Goal: Information Seeking & Learning: Find specific fact

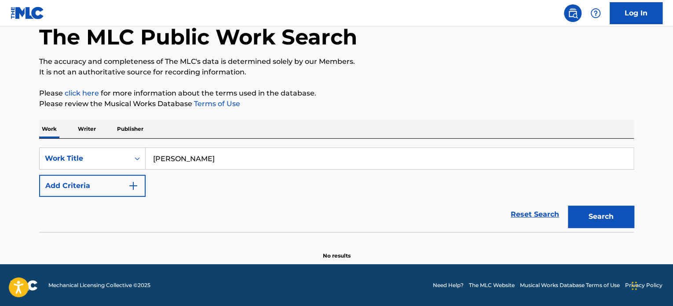
drag, startPoint x: 120, startPoint y: 147, endPoint x: 100, endPoint y: 143, distance: 20.3
click at [101, 143] on div "SearchWithCriteria270317b2-450a-4f3a-9bb3-1bce436e6b5f Work Title [PERSON_NAME]…" at bounding box center [336, 185] width 595 height 93
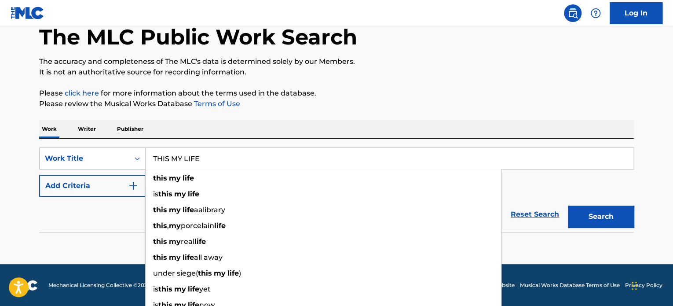
type input "THIS MY LIFE"
click at [131, 186] on img "Search Form" at bounding box center [133, 185] width 11 height 11
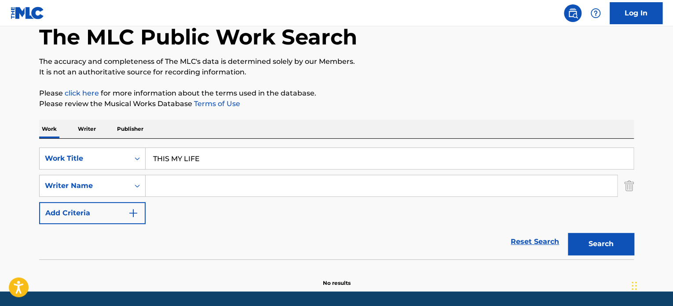
click at [199, 179] on input "Search Form" at bounding box center [382, 185] width 472 height 21
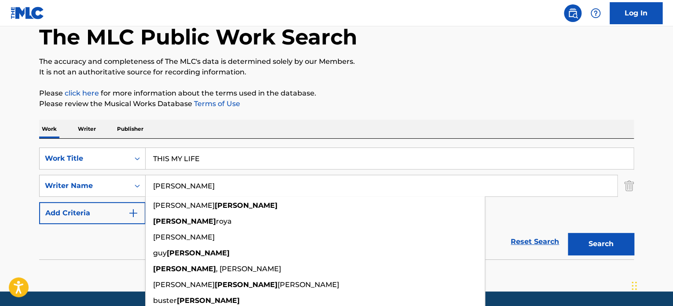
type input "[PERSON_NAME]"
click at [568, 233] on button "Search" at bounding box center [601, 244] width 66 height 22
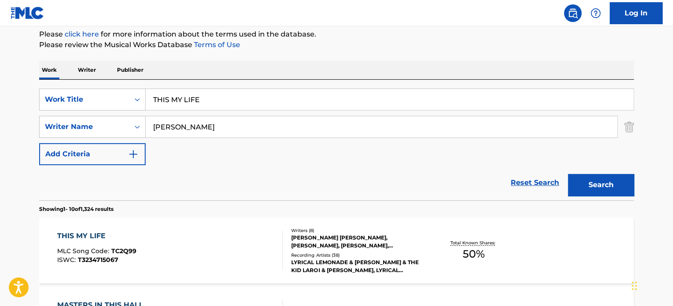
scroll to position [180, 0]
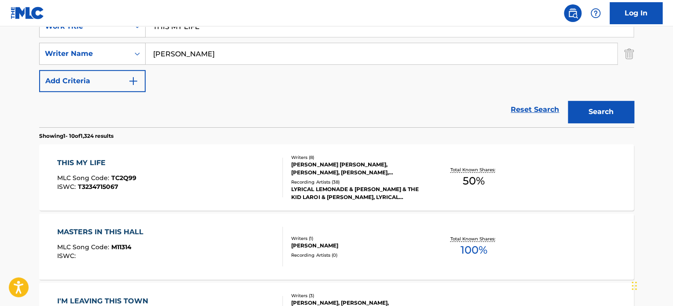
click at [349, 172] on div "[PERSON_NAME] [PERSON_NAME], [PERSON_NAME], [PERSON_NAME], [PERSON_NAME], [PERS…" at bounding box center [357, 169] width 133 height 16
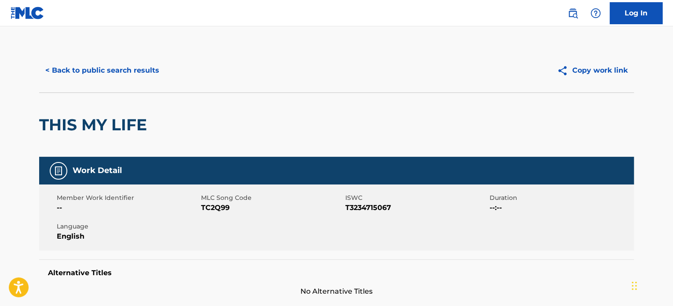
click at [95, 68] on button "< Back to public search results" at bounding box center [102, 70] width 126 height 22
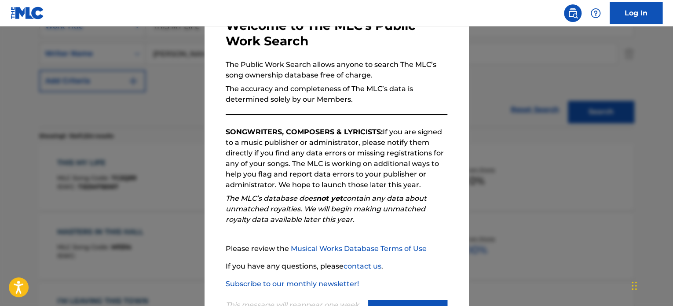
scroll to position [88, 0]
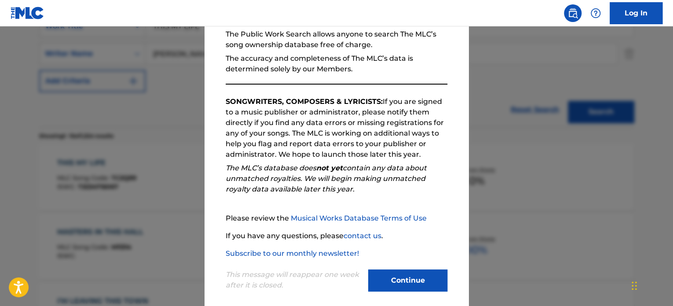
click at [398, 275] on button "Continue" at bounding box center [407, 280] width 79 height 22
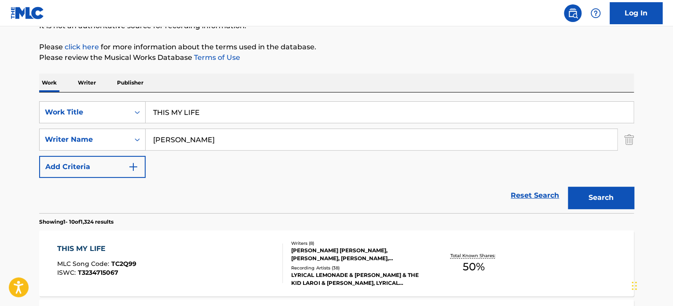
scroll to position [92, 0]
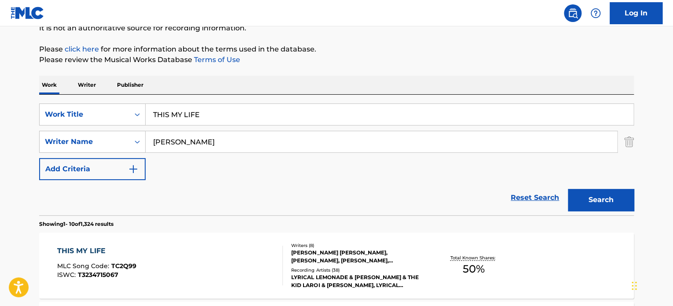
click at [632, 142] on img "Search Form" at bounding box center [629, 142] width 10 height 22
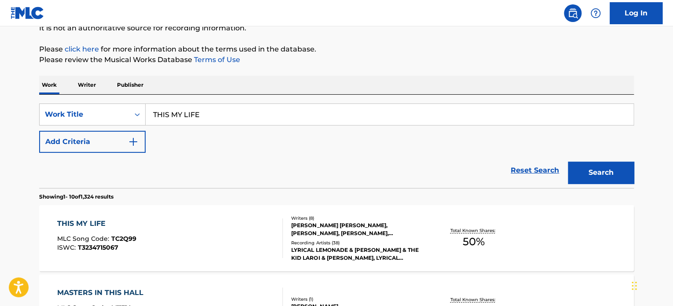
drag, startPoint x: 446, startPoint y: 107, endPoint x: 0, endPoint y: 72, distance: 447.1
paste input "rumba (wish)"
type input "rumba (wish)"
click at [568, 161] on button "Search" at bounding box center [601, 172] width 66 height 22
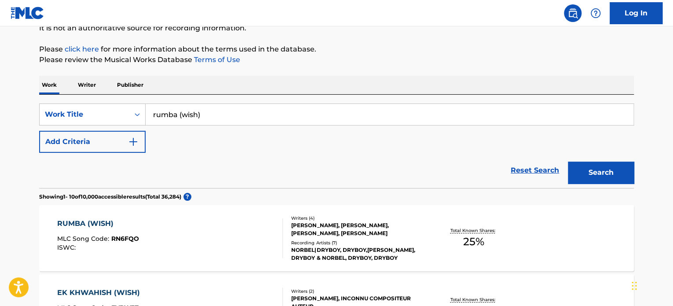
click at [315, 225] on div "[PERSON_NAME], [PERSON_NAME], [PERSON_NAME], [PERSON_NAME]" at bounding box center [357, 229] width 133 height 16
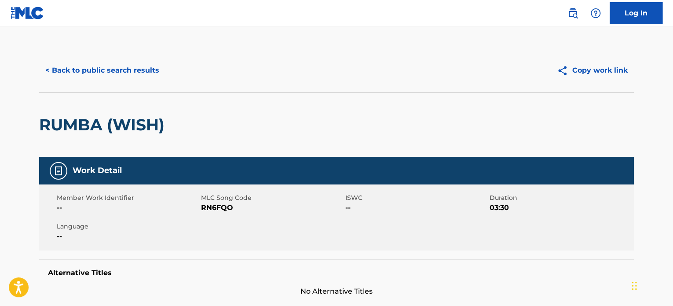
click at [127, 68] on button "< Back to public search results" at bounding box center [102, 70] width 126 height 22
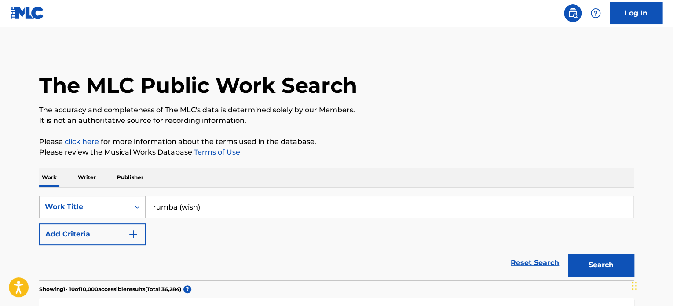
scroll to position [92, 0]
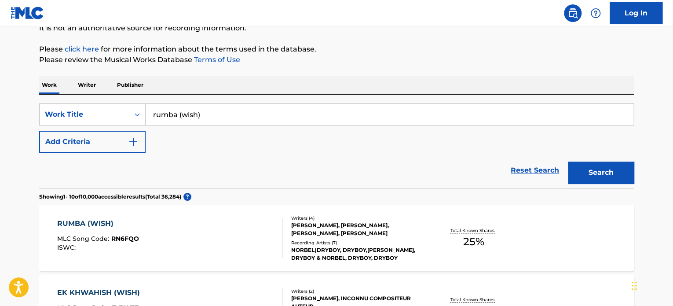
click at [134, 139] on img "Search Form" at bounding box center [133, 141] width 11 height 11
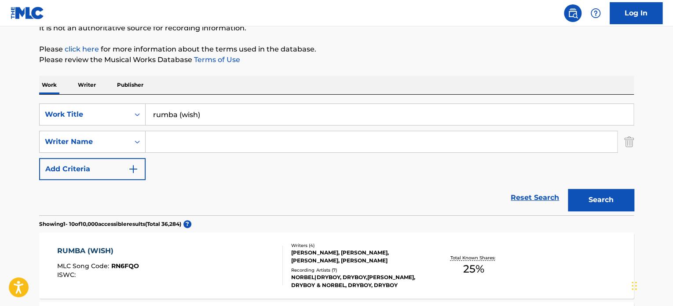
drag, startPoint x: 213, startPoint y: 113, endPoint x: 70, endPoint y: 93, distance: 144.3
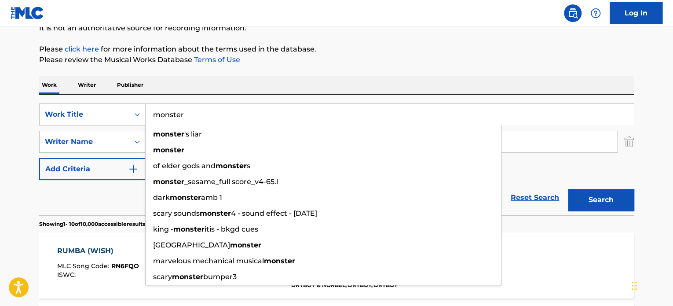
type input "monster"
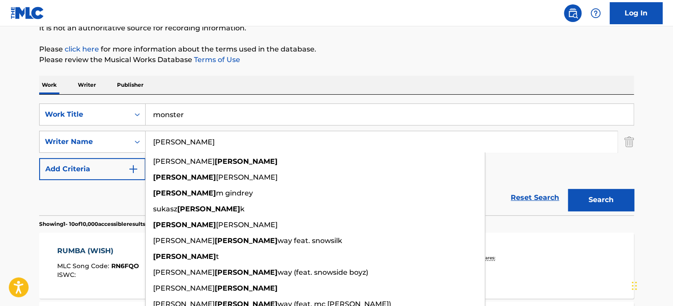
type input "[PERSON_NAME]"
click at [568, 189] on button "Search" at bounding box center [601, 200] width 66 height 22
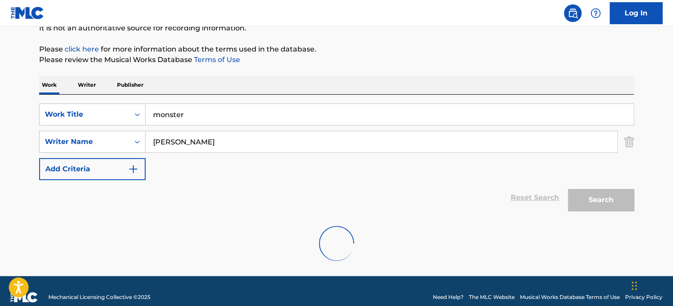
scroll to position [76, 0]
